Goal: Task Accomplishment & Management: Manage account settings

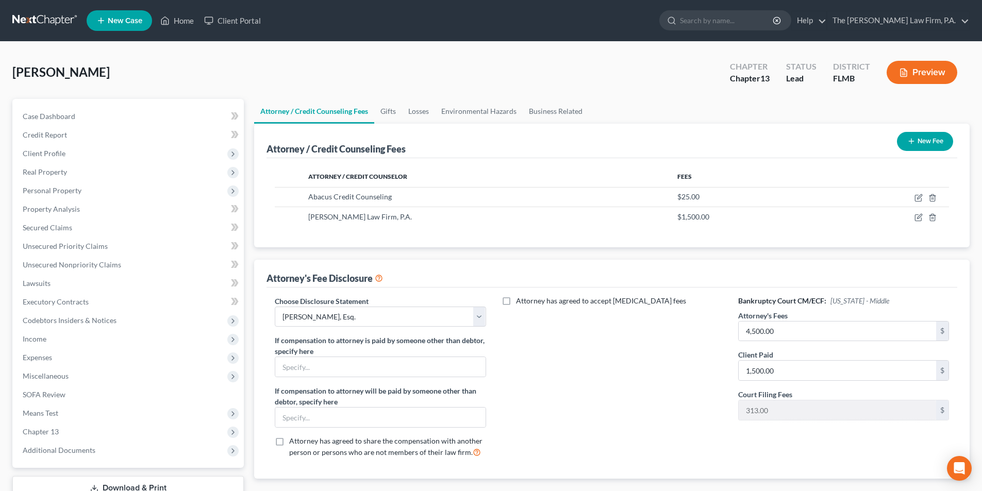
select select "0"
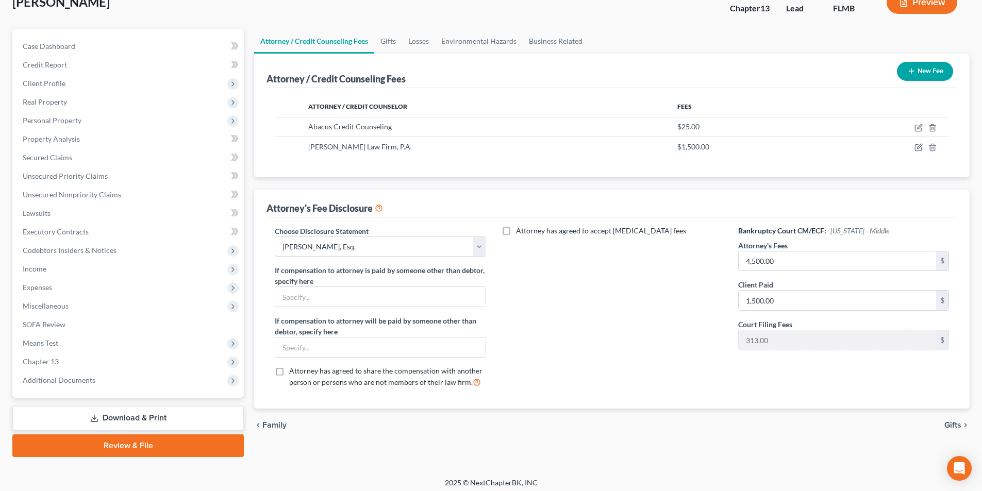
scroll to position [75, 0]
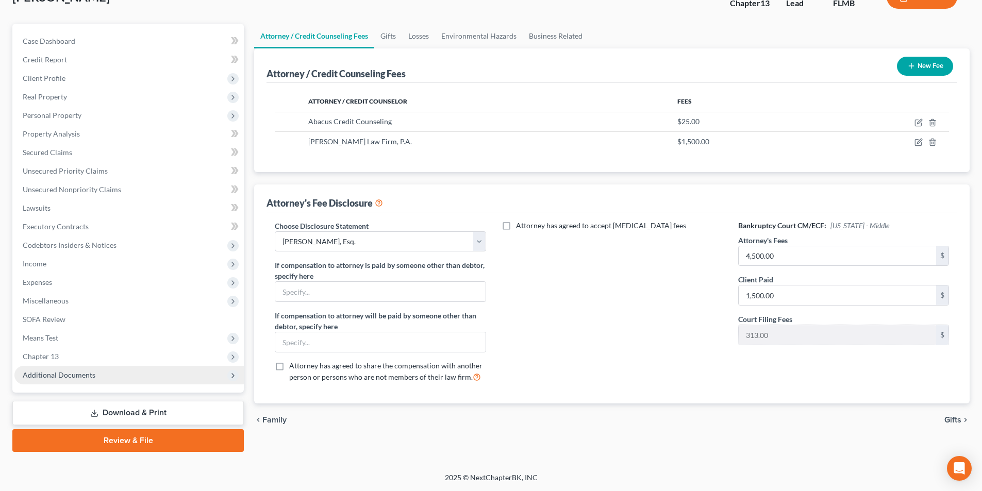
click at [88, 381] on span "Additional Documents" at bounding box center [128, 375] width 229 height 19
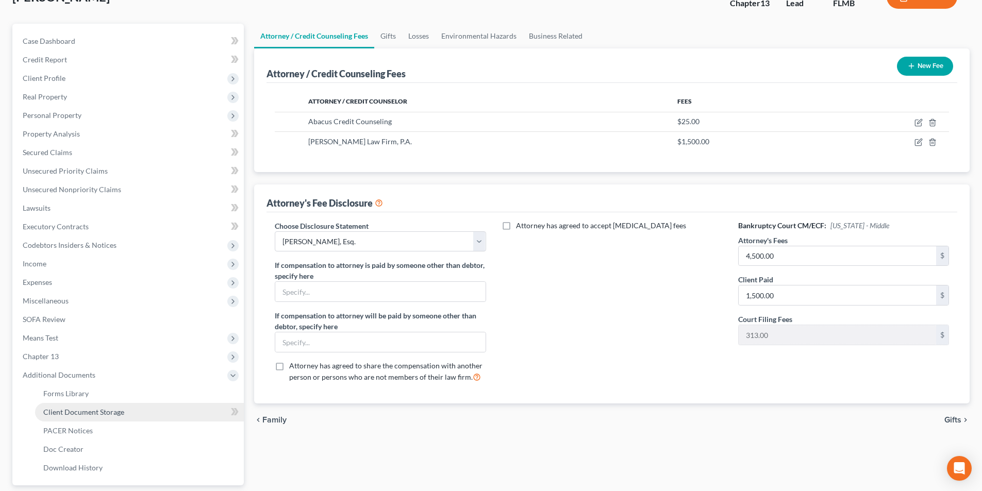
click at [87, 416] on span "Client Document Storage" at bounding box center [83, 412] width 81 height 9
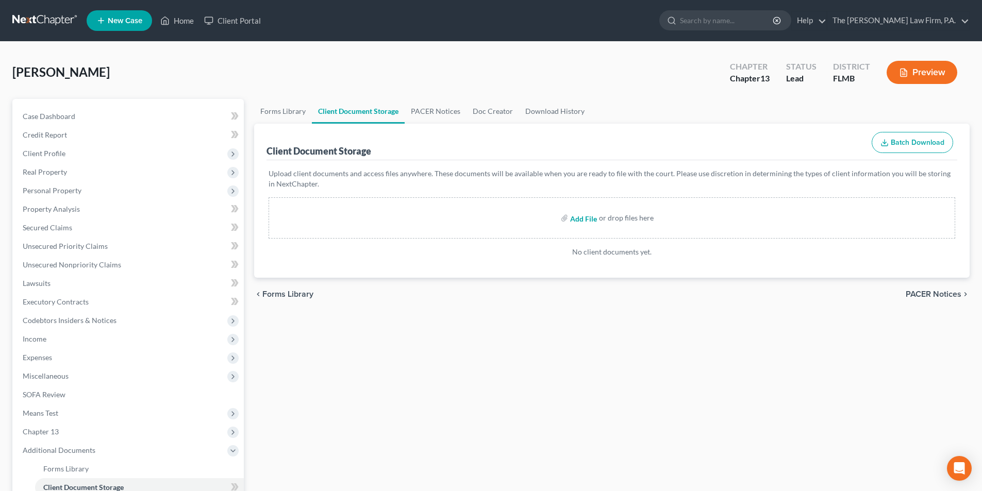
click at [589, 215] on input "file" at bounding box center [582, 218] width 25 height 19
type input "C:\fakepath\[DATE] - Certificate of Credit Counseling.pdf"
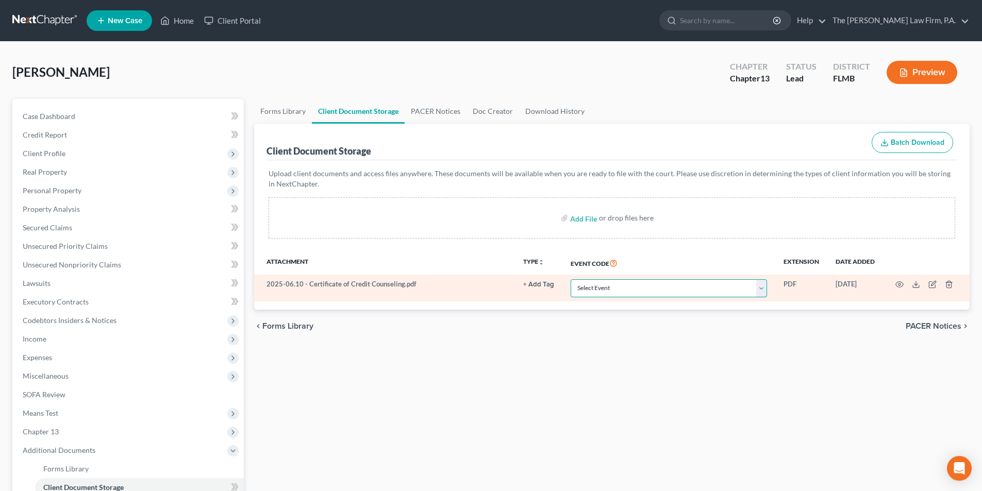
click at [603, 290] on select "Select Event 20 Largest Unsecured Creditors Amended Chapter 13 Plan Amended Cre…" at bounding box center [669, 288] width 196 height 18
select select "9"
click at [571, 279] on select "Select Event 20 Largest Unsecured Creditors Amended Chapter 13 Plan Amended Cre…" at bounding box center [669, 288] width 196 height 18
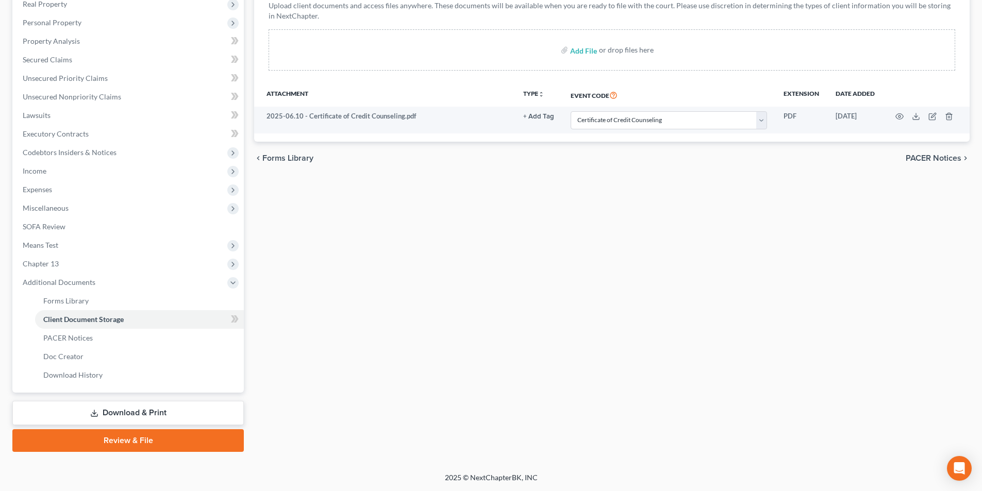
click at [151, 409] on link "Download & Print" at bounding box center [127, 413] width 231 height 24
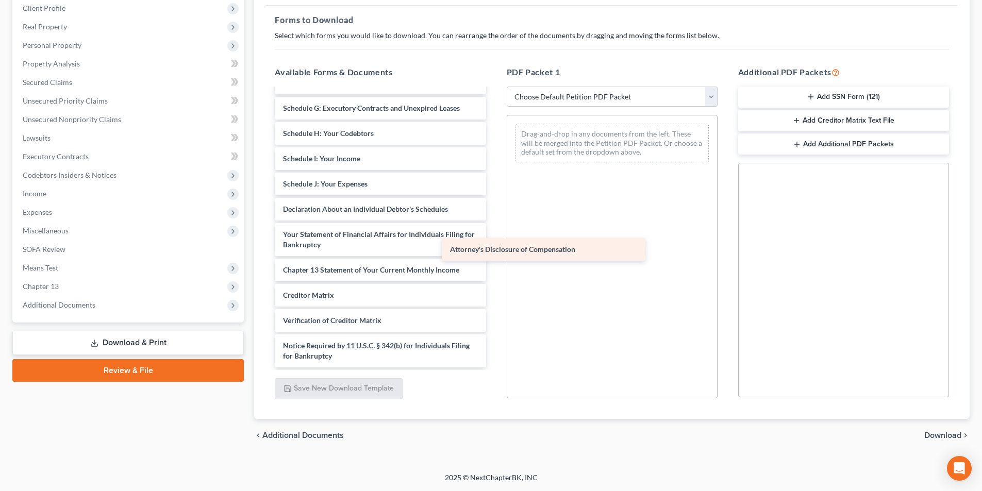
scroll to position [179, 0]
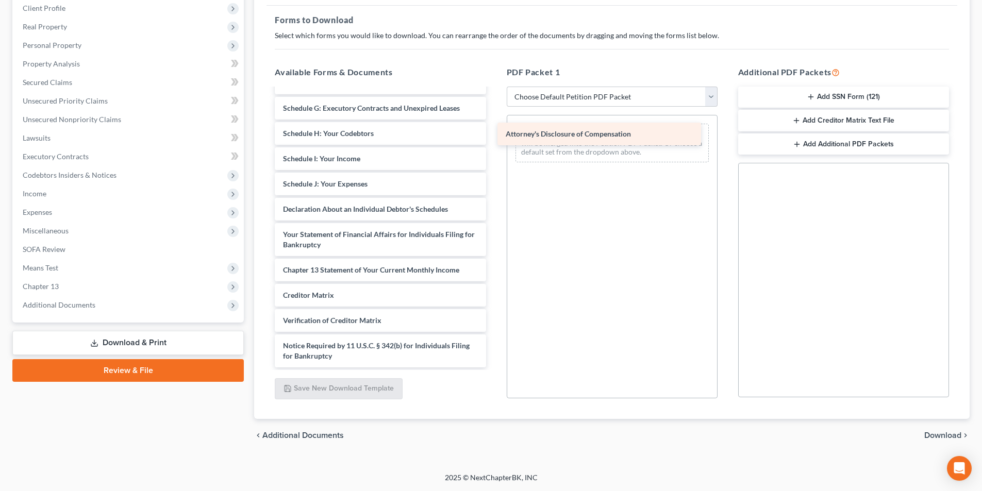
drag, startPoint x: 353, startPoint y: 360, endPoint x: 576, endPoint y: 137, distance: 315.3
click at [494, 137] on div "Attorney's Disclosure of Compensation 2025-06.10 - Certificate of Credit Counse…" at bounding box center [380, 139] width 227 height 458
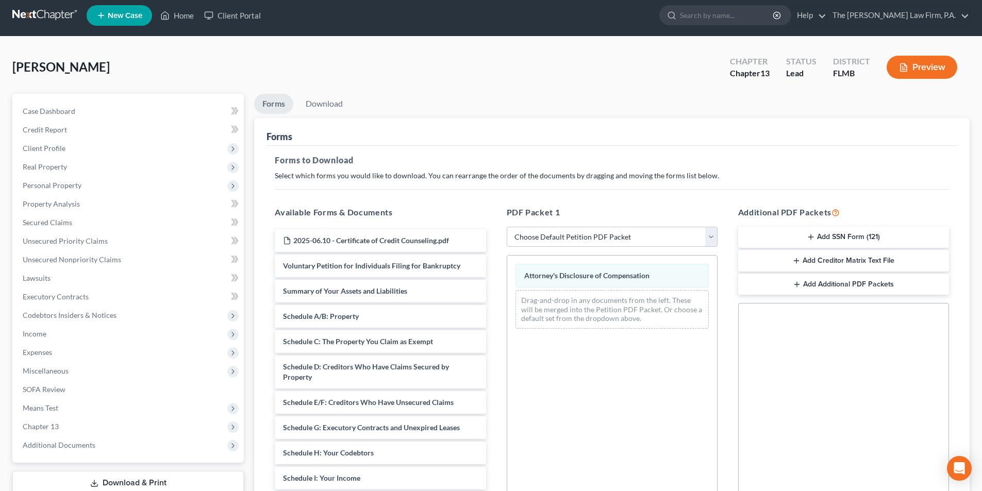
scroll to position [0, 0]
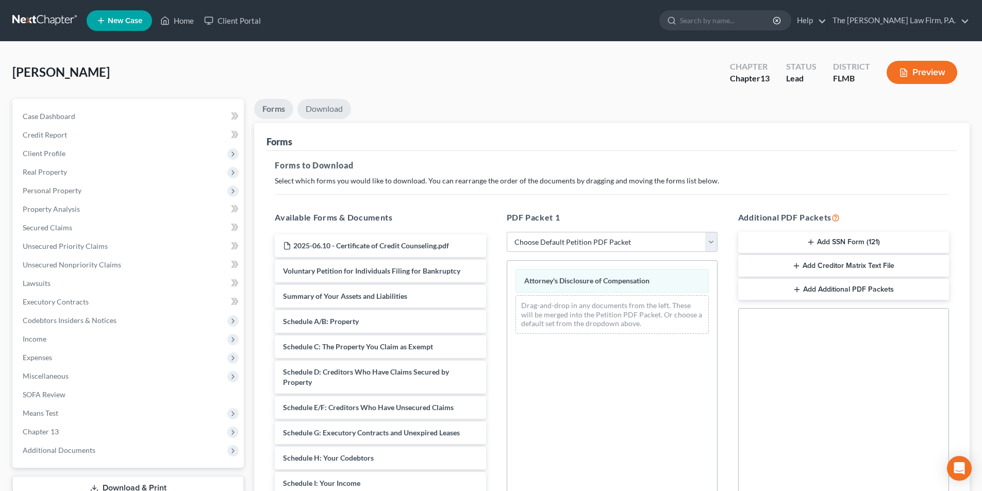
click at [317, 112] on link "Download" at bounding box center [324, 109] width 54 height 20
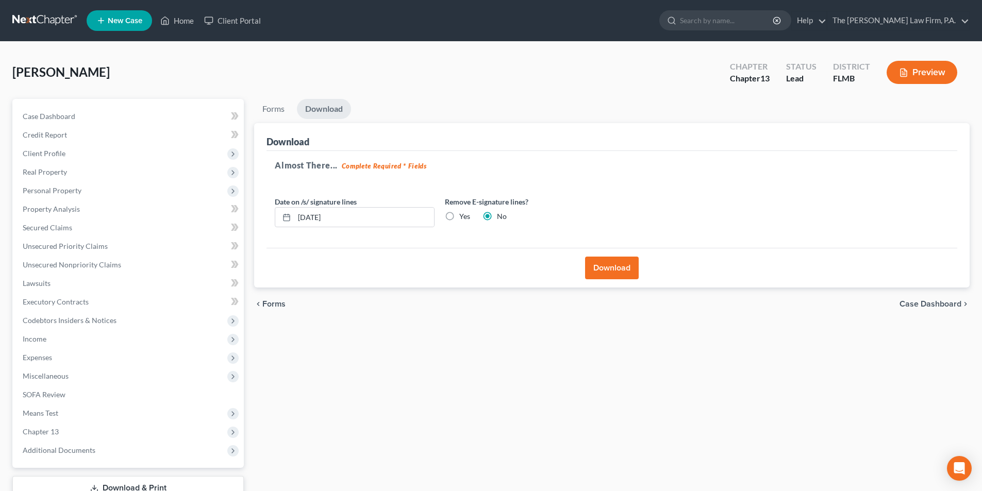
click at [610, 269] on button "Download" at bounding box center [612, 268] width 54 height 23
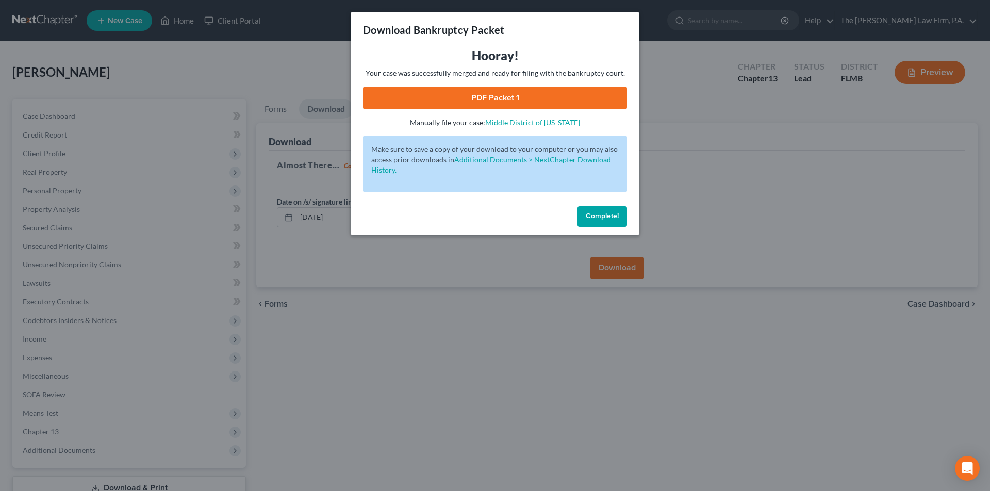
click at [505, 95] on link "PDF Packet 1" at bounding box center [495, 98] width 264 height 23
click at [608, 215] on span "Complete!" at bounding box center [602, 216] width 33 height 9
